Goal: Communication & Community: Answer question/provide support

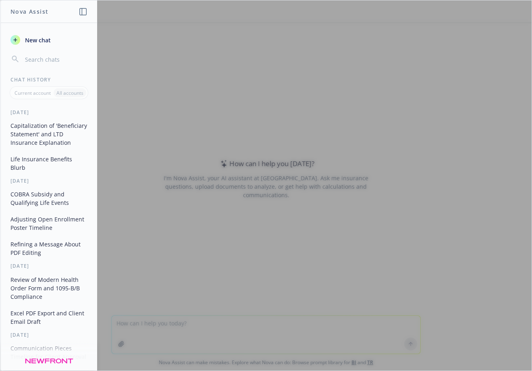
click at [223, 154] on div at bounding box center [265, 185] width 531 height 370
drag, startPoint x: 220, startPoint y: 169, endPoint x: 236, endPoint y: 150, distance: 24.6
click at [220, 169] on div at bounding box center [265, 185] width 531 height 370
click at [82, 11] on icon "button" at bounding box center [82, 11] width 7 height 7
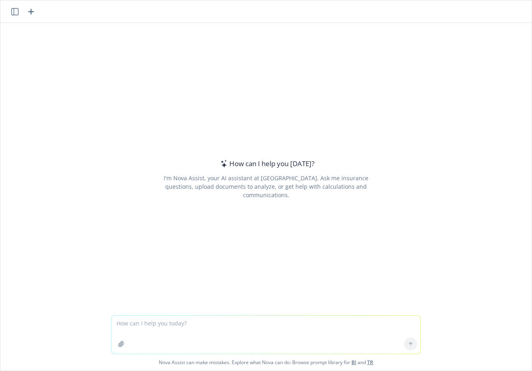
click at [190, 319] on textarea at bounding box center [266, 334] width 309 height 38
paste textarea "Hi [PERSON_NAME] & [PERSON_NAME], Please see attached pre-filled Anthem new cli…"
type textarea "make this sound better to my client: Hi [PERSON_NAME] & [PERSON_NAME], Please s…"
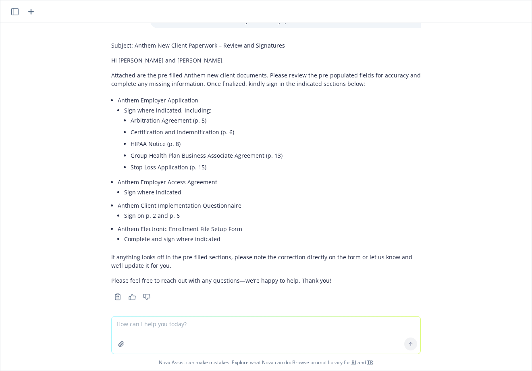
scroll to position [109, 0]
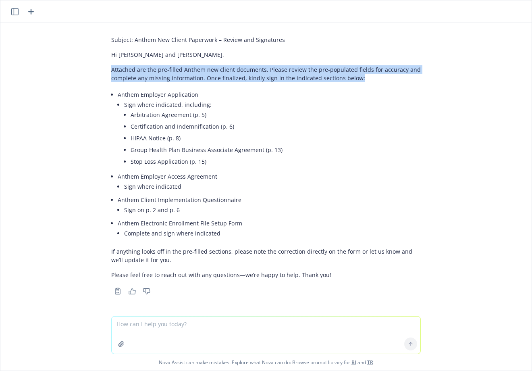
drag, startPoint x: 359, startPoint y: 77, endPoint x: 88, endPoint y: 69, distance: 271.2
click at [88, 69] on div "make this sound better to my client: Hi [PERSON_NAME] & [PERSON_NAME], Please s…" at bounding box center [265, 169] width 531 height 293
copy p "Attached are the pre-filled Anthem new client documents. Please review the pre-…"
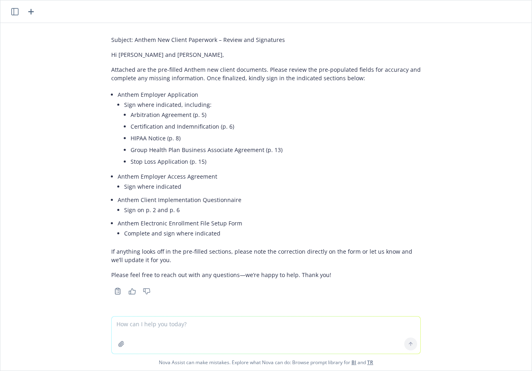
click at [201, 123] on li "Certification and Indemnification (p. 6)" at bounding box center [276, 126] width 290 height 12
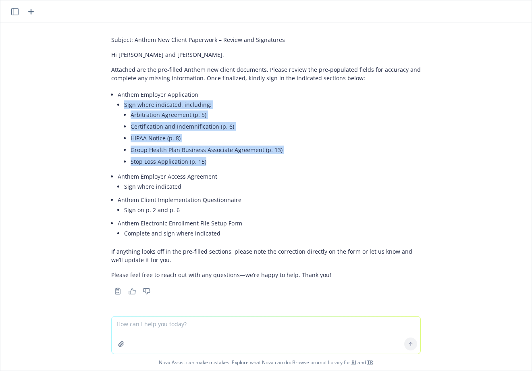
drag, startPoint x: 119, startPoint y: 103, endPoint x: 204, endPoint y: 159, distance: 101.8
click at [204, 159] on li "Sign where indicated, including: Arbitration Agreement (p. 5) Certification and…" at bounding box center [272, 134] width 296 height 70
copy li "Sign where indicated, including: Arbitration Agreement (p. 5) Certification and…"
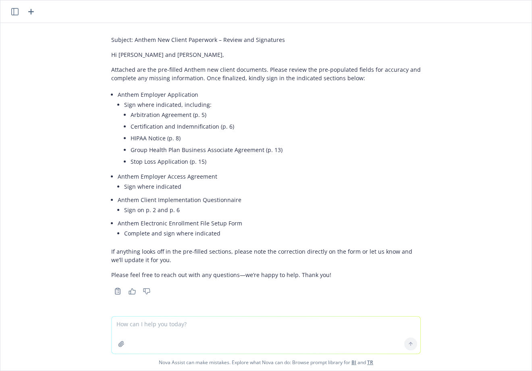
click at [168, 318] on textarea at bounding box center [266, 334] width 309 height 37
paste textarea "Once signed documents are received, we will submit for signature on our end and…"
type textarea "add this to the end: Once signed documents are received, we will submit for sig…"
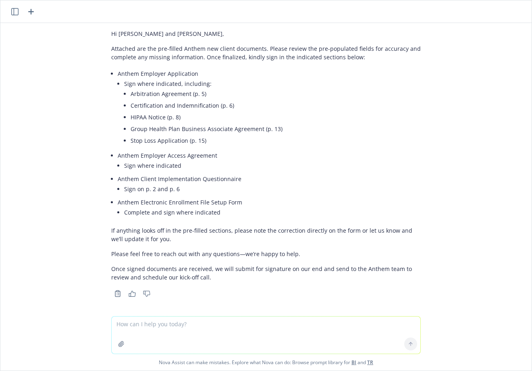
scroll to position [439, 0]
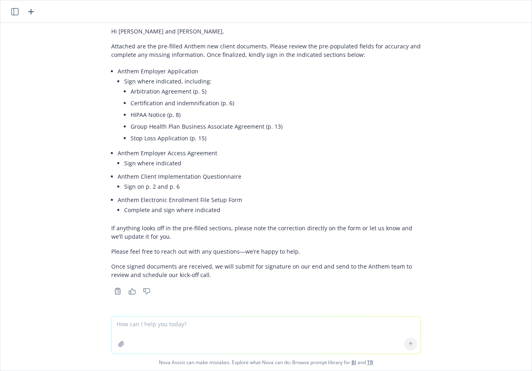
click at [184, 326] on textarea at bounding box center [266, 334] width 309 height 37
type textarea "make the last part sound better"
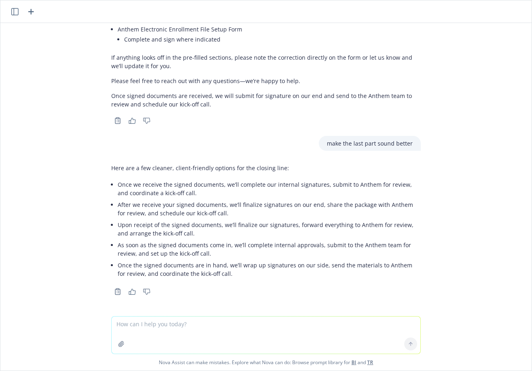
scroll to position [610, 0]
click at [213, 205] on li "After we receive your signed documents, we’ll finalize signatures on our end, s…" at bounding box center [269, 208] width 303 height 20
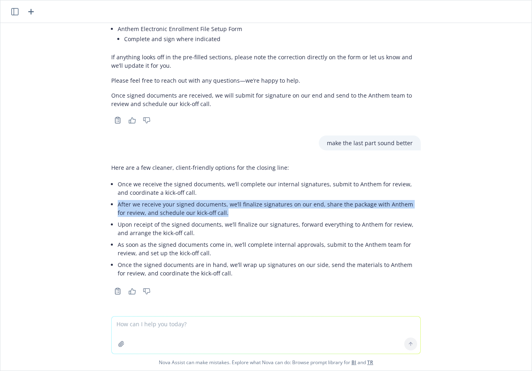
drag, startPoint x: 113, startPoint y: 202, endPoint x: 240, endPoint y: 211, distance: 128.1
click at [240, 211] on li "After we receive your signed documents, we’ll finalize signatures on our end, s…" at bounding box center [269, 208] width 303 height 20
copy li "After we receive your signed documents, we’ll finalize signatures on our end, s…"
